Goal: Navigation & Orientation: Find specific page/section

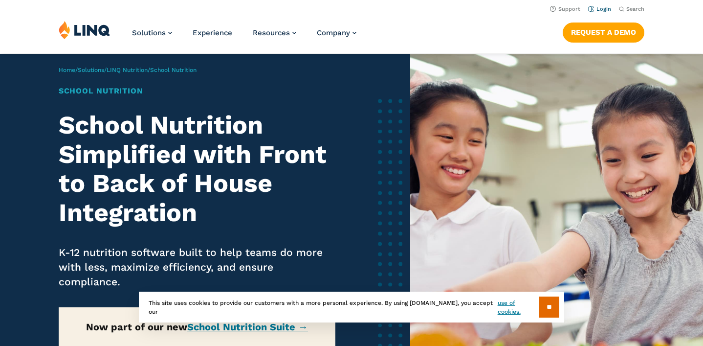
click at [605, 6] on link "Login" at bounding box center [599, 9] width 23 height 6
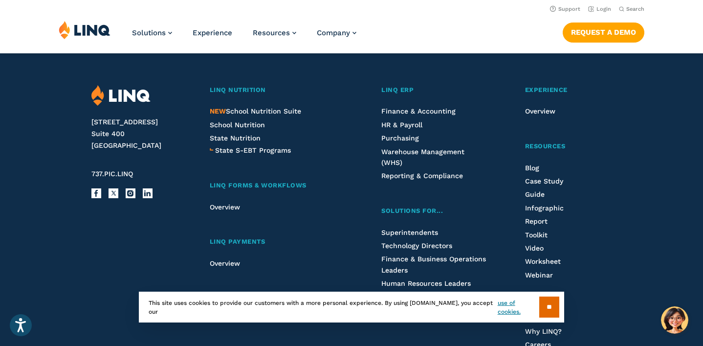
scroll to position [993, 0]
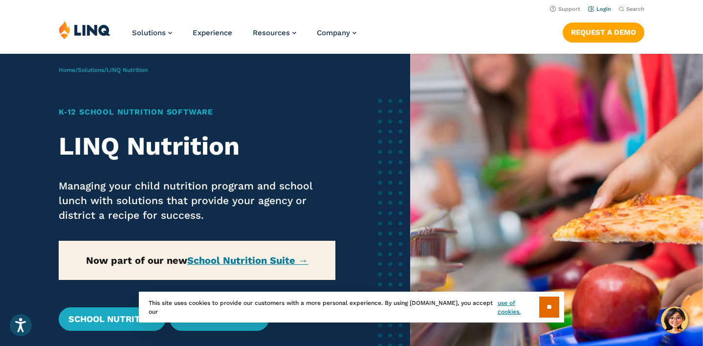
click at [600, 8] on link "Login" at bounding box center [599, 9] width 23 height 6
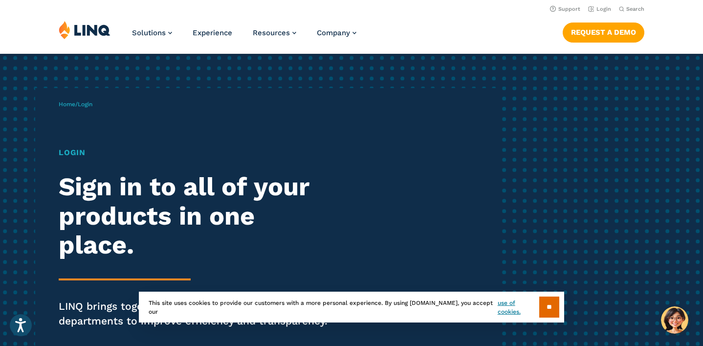
click at [92, 104] on span "Login" at bounding box center [85, 104] width 15 height 7
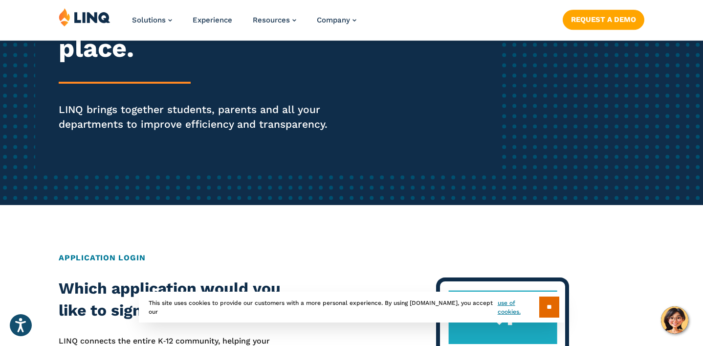
scroll to position [205, 0]
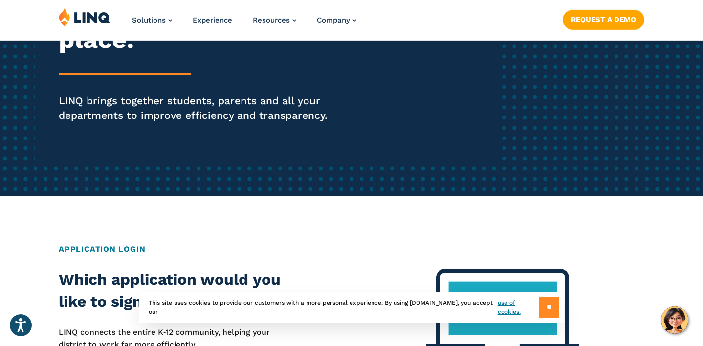
click at [544, 307] on input "**" at bounding box center [550, 306] width 20 height 21
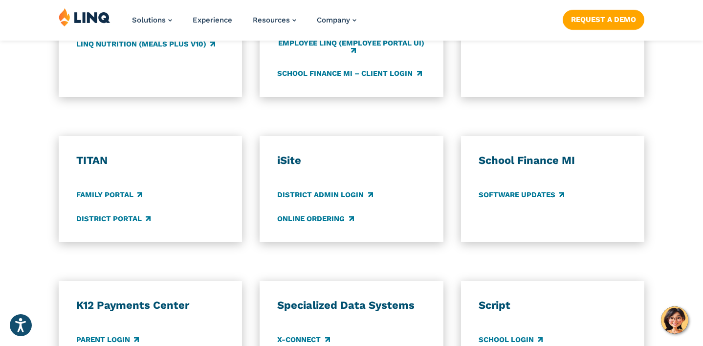
scroll to position [712, 0]
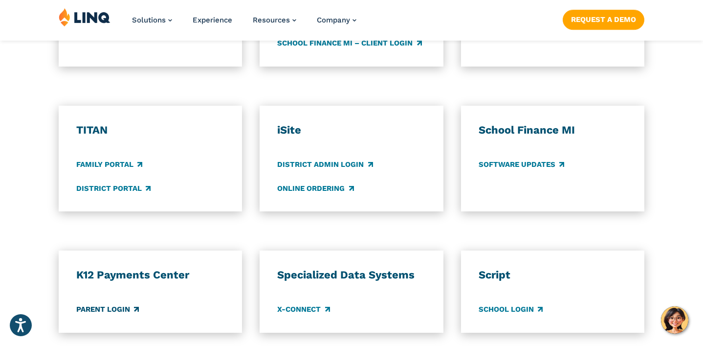
click at [97, 308] on link "Parent Login" at bounding box center [107, 309] width 63 height 11
